Goal: Navigation & Orientation: Find specific page/section

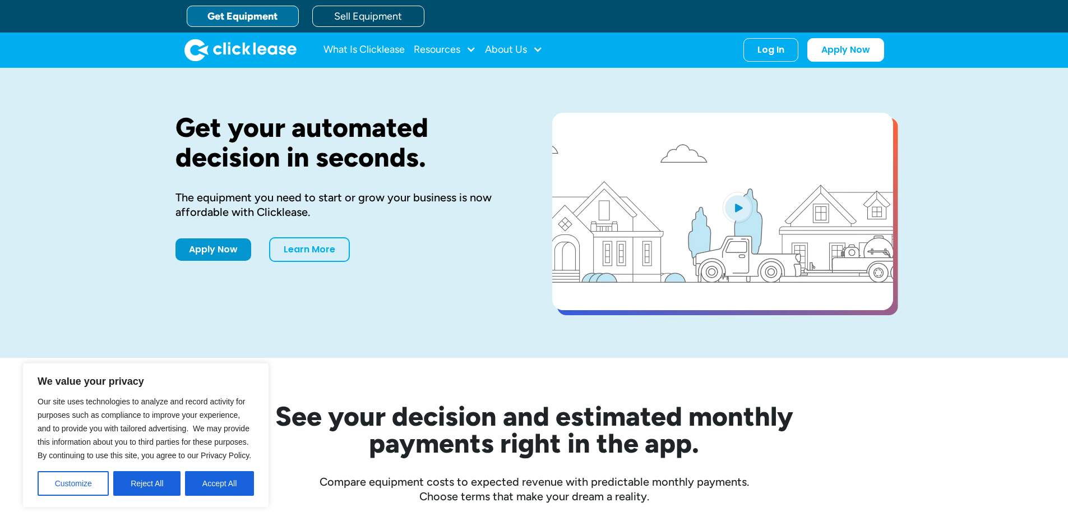
click at [261, 21] on link "Get Equipment" at bounding box center [243, 16] width 112 height 21
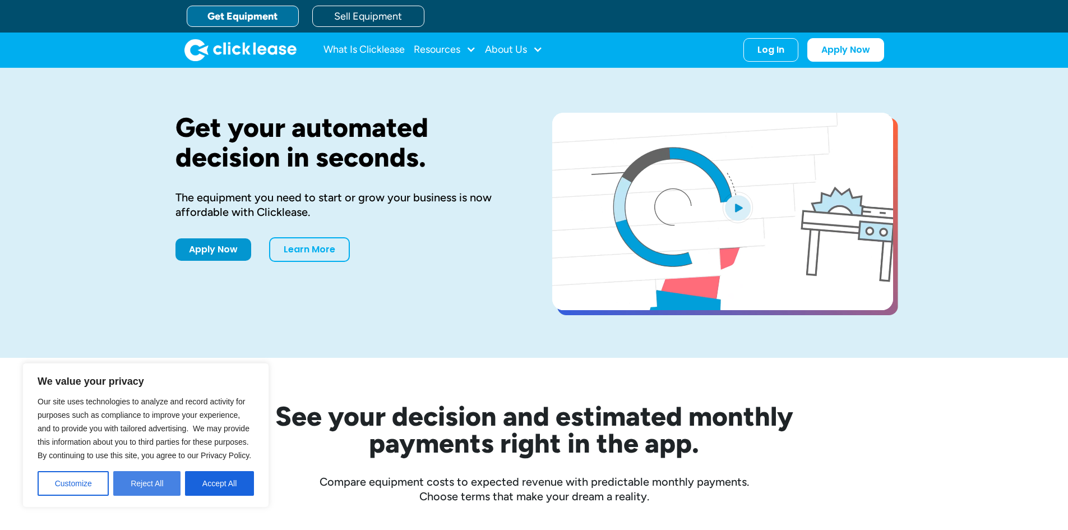
click at [148, 477] on button "Reject All" at bounding box center [146, 483] width 67 height 25
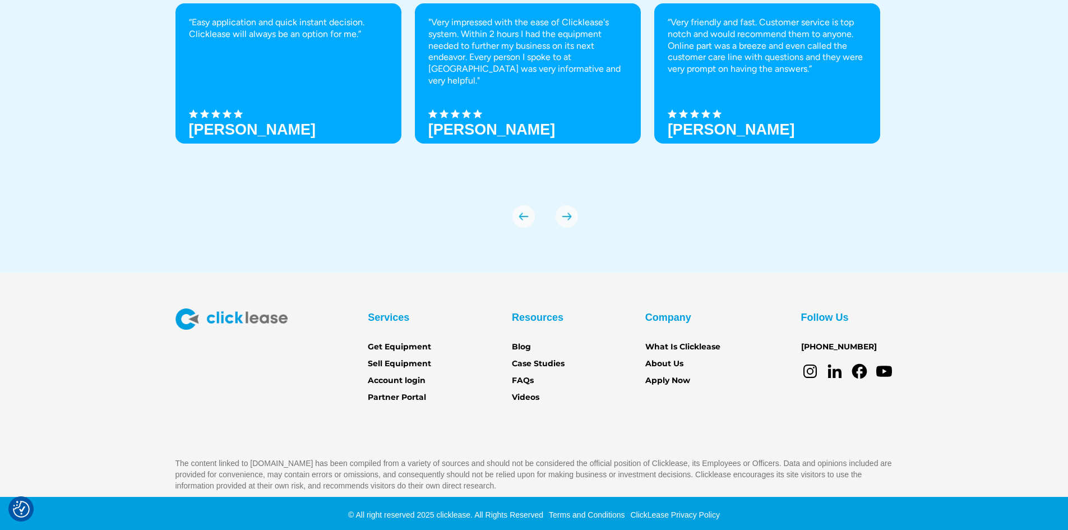
scroll to position [3937, 0]
